Goal: Task Accomplishment & Management: Manage account settings

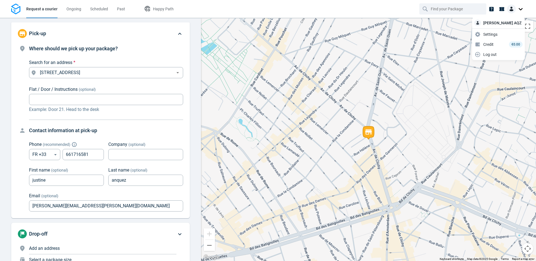
click at [494, 35] on span "Settings" at bounding box center [490, 35] width 14 height 6
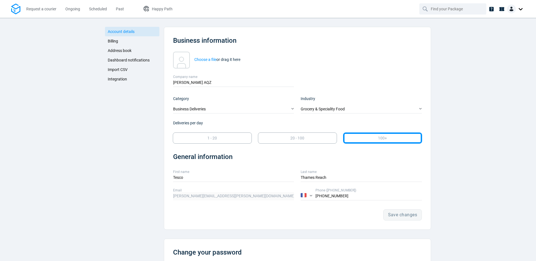
click at [126, 58] on link "Dashboard notifications" at bounding box center [132, 59] width 54 height 9
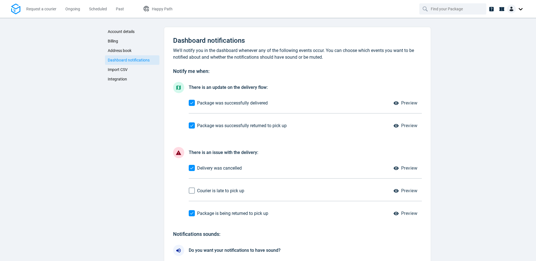
click at [191, 124] on input "Package was successfully returned to pick up" at bounding box center [192, 125] width 11 height 11
